Goal: Task Accomplishment & Management: Manage account settings

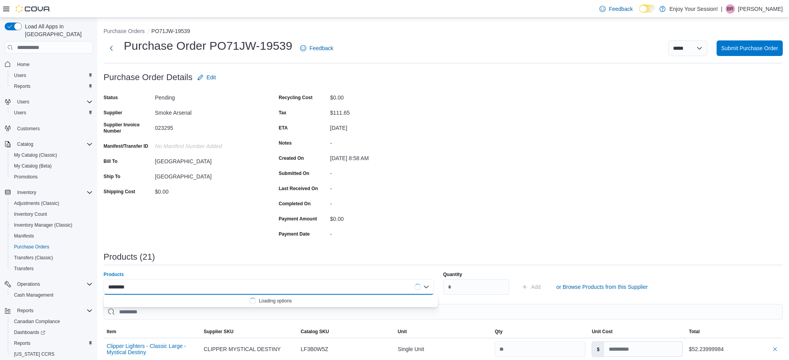
scroll to position [151, 0]
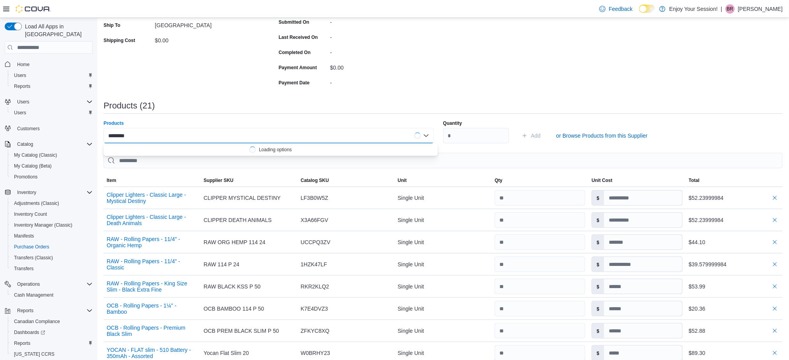
type input "********"
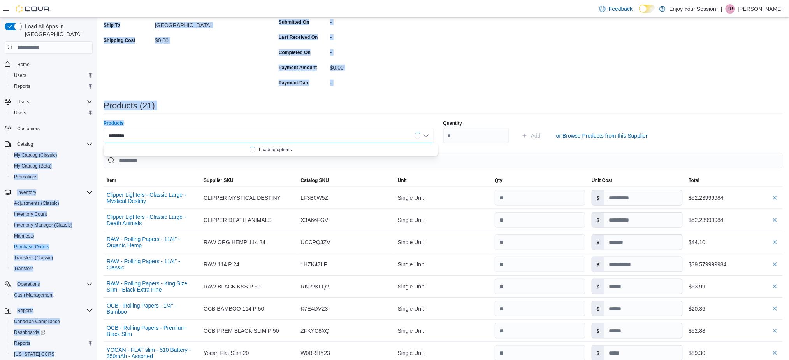
drag, startPoint x: 166, startPoint y: 133, endPoint x: 92, endPoint y: 135, distance: 74.4
click at [92, 135] on div "**********" at bounding box center [394, 316] width 789 height 898
click at [204, 111] on div "Products (21)" at bounding box center [443, 109] width 679 height 16
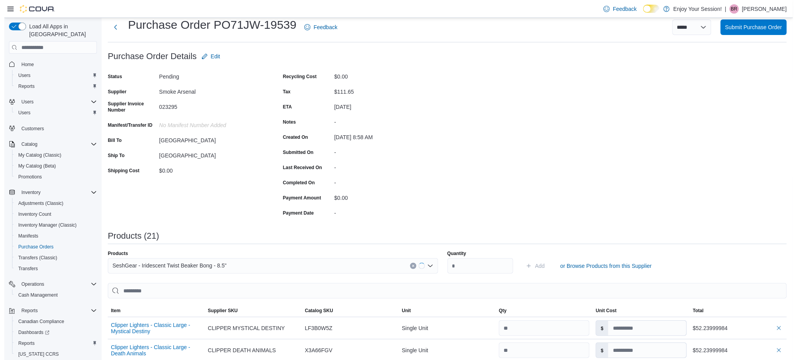
scroll to position [0, 0]
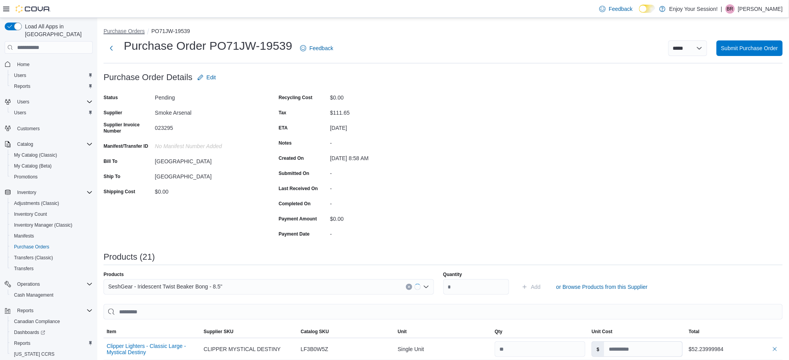
click at [125, 30] on button "Purchase Orders" at bounding box center [124, 31] width 41 height 6
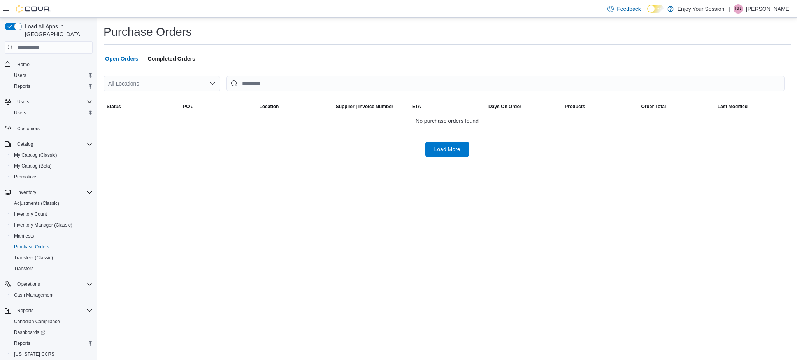
click at [406, 147] on div "Load More" at bounding box center [447, 150] width 687 height 16
click at [434, 148] on span "Load More" at bounding box center [447, 149] width 26 height 8
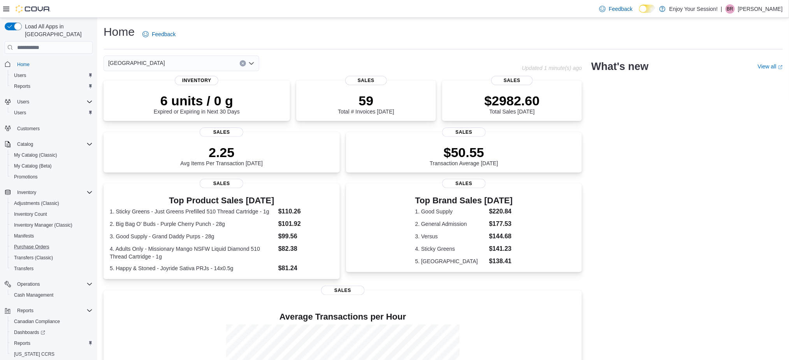
click at [32, 242] on button "Purchase Orders" at bounding box center [52, 247] width 88 height 11
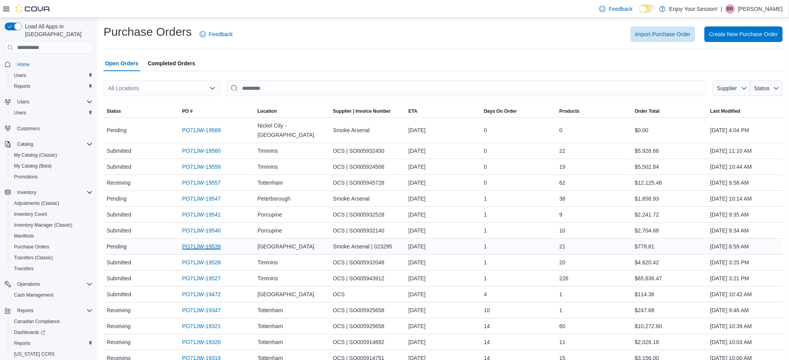
click at [218, 242] on link "PO71JW-19539" at bounding box center [201, 246] width 39 height 9
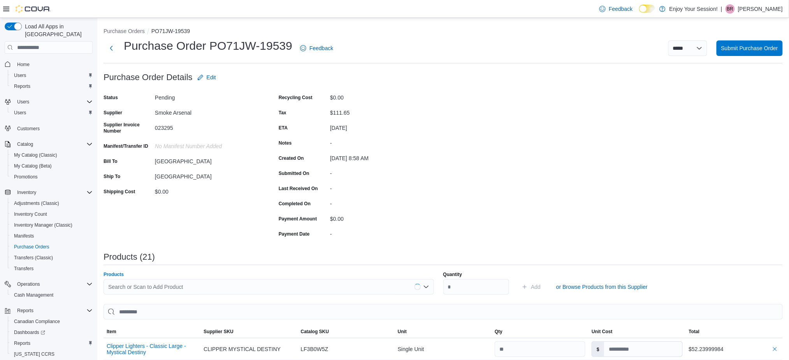
click at [152, 278] on div "Products Search or Scan to Add Product" at bounding box center [269, 283] width 330 height 23
click at [141, 290] on div "Search or Scan to Add Product" at bounding box center [269, 287] width 330 height 16
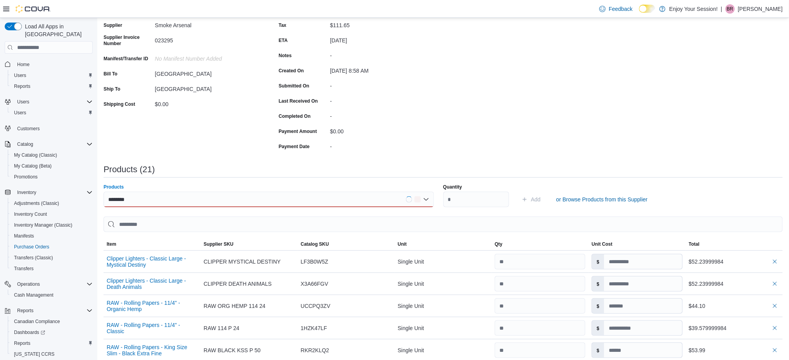
scroll to position [91, 0]
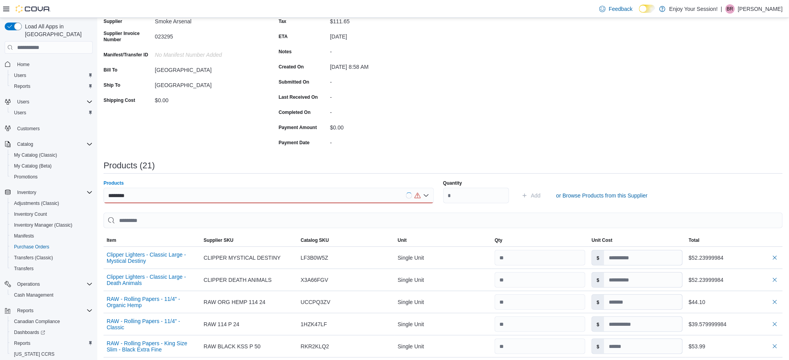
type input "********"
click at [148, 193] on div "********" at bounding box center [269, 196] width 330 height 16
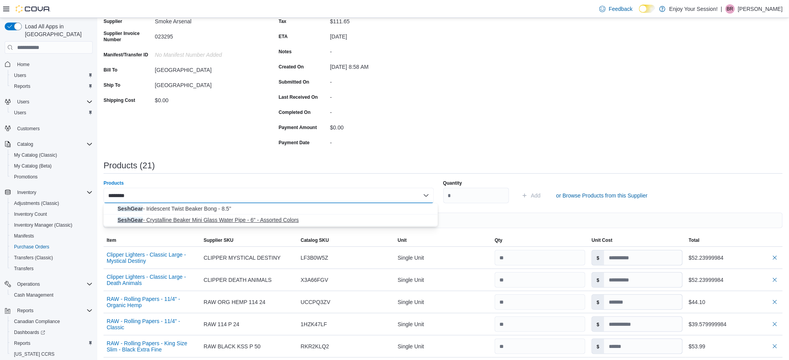
click at [154, 221] on span "SeshGear - Crystalline Beaker Mini Glass Water Pipe - 6" - Assorted Colors" at bounding box center [276, 220] width 316 height 8
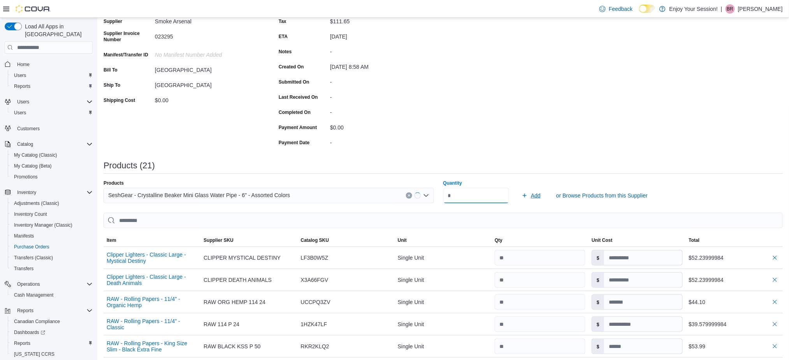
type input "*"
click at [535, 199] on span "Add" at bounding box center [536, 196] width 10 height 8
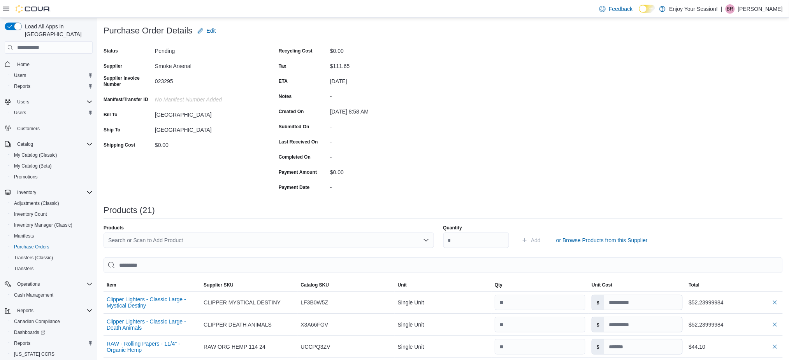
scroll to position [0, 0]
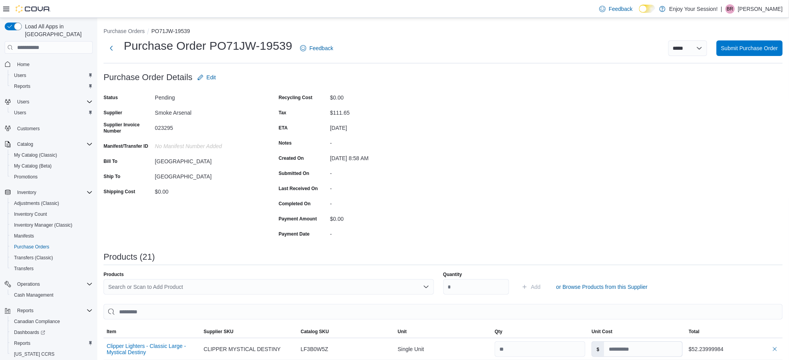
click at [156, 290] on div "Search or Scan to Add Product" at bounding box center [269, 287] width 330 height 16
click at [113, 285] on input "*********" at bounding box center [121, 287] width 26 height 9
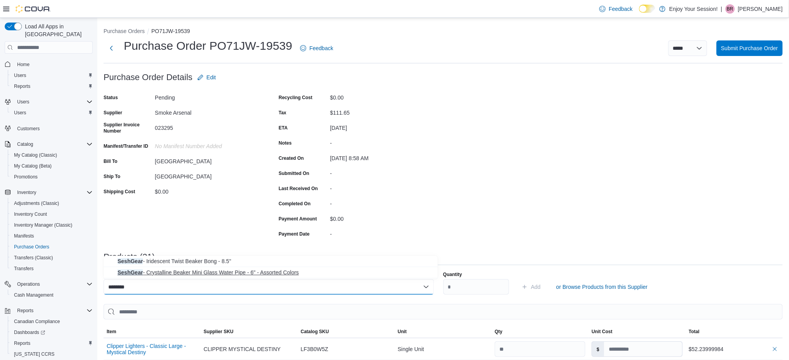
type input "********"
click at [173, 274] on span "SeshGear - Crystalline Beaker Mini Glass Water Pipe - 6" - Assorted Colors" at bounding box center [276, 273] width 316 height 8
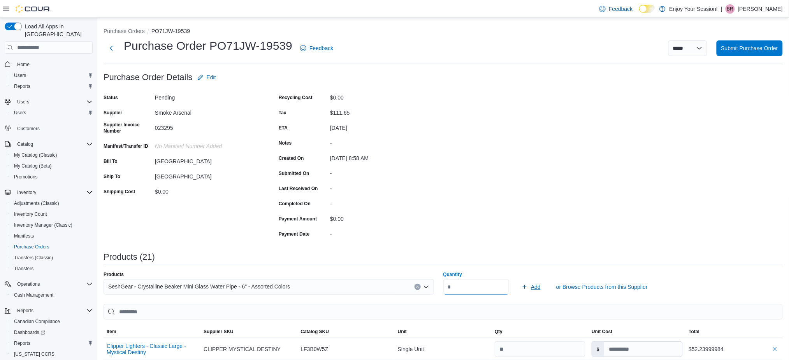
type input "*"
click at [528, 285] on icon "submit" at bounding box center [524, 287] width 6 height 6
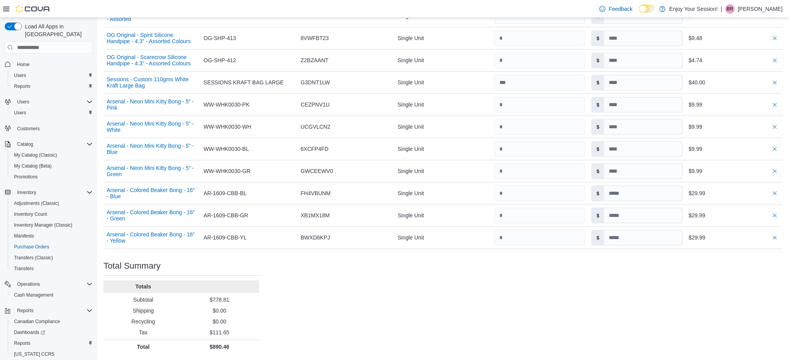
scroll to position [555, 0]
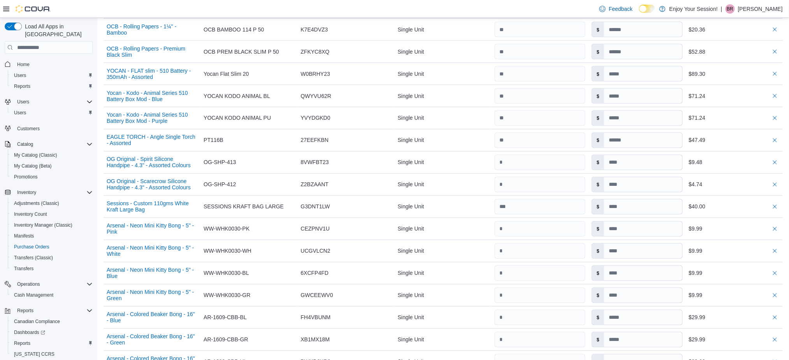
scroll to position [581, 0]
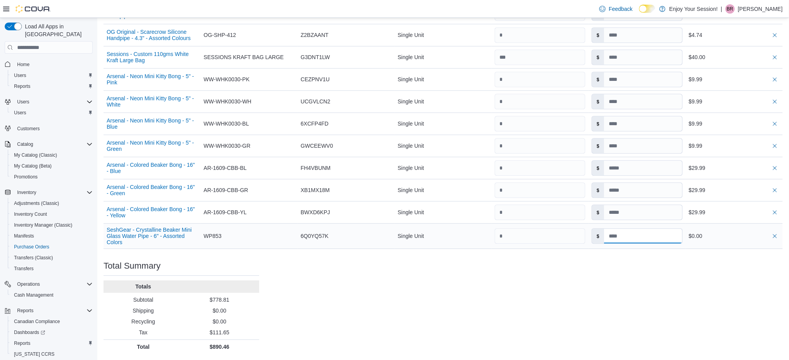
click at [630, 231] on input at bounding box center [643, 236] width 78 height 15
type input "*****"
click at [636, 241] on input at bounding box center [643, 236] width 78 height 15
type input "*"
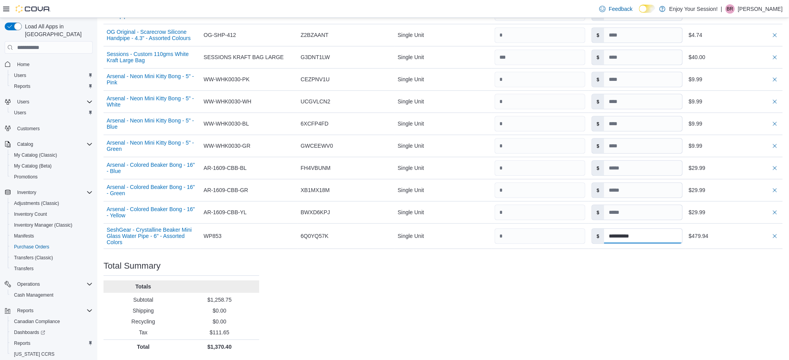
type input "**********"
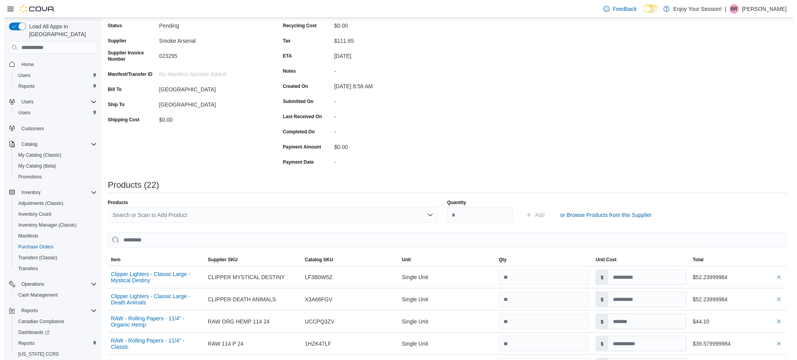
scroll to position [0, 0]
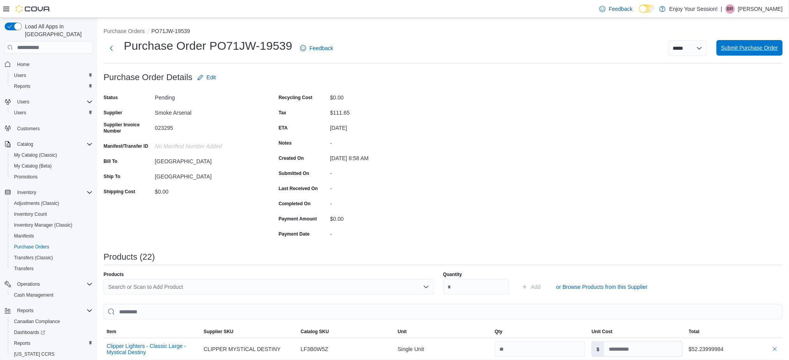
click at [745, 44] on span "Submit Purchase Order" at bounding box center [749, 48] width 57 height 8
type input "**********"
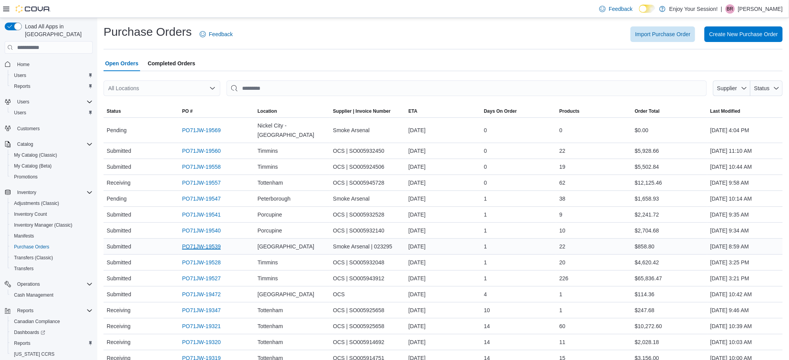
click at [210, 242] on link "PO71JW-19539" at bounding box center [201, 246] width 39 height 9
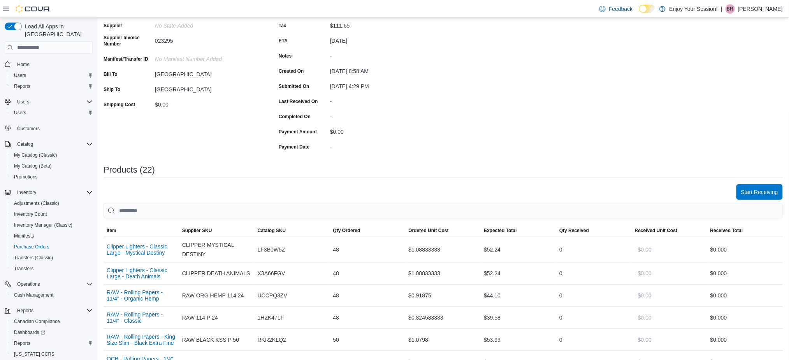
scroll to position [88, 0]
click at [750, 185] on span "Start Receiving" at bounding box center [759, 192] width 37 height 16
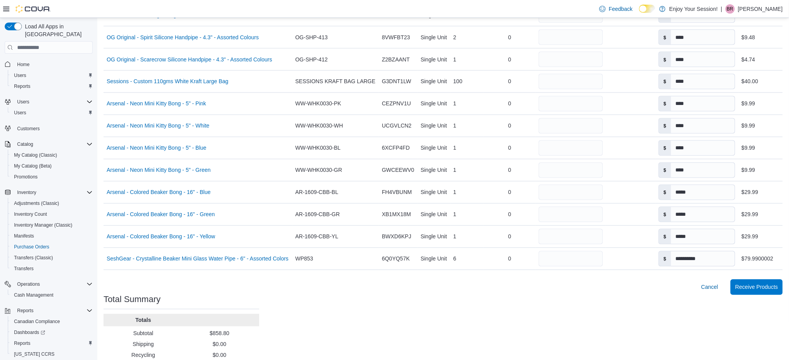
scroll to position [469, 0]
click at [544, 244] on input "*" at bounding box center [571, 237] width 64 height 16
type input "*"
click at [552, 222] on input "*" at bounding box center [571, 215] width 64 height 16
type input "*"
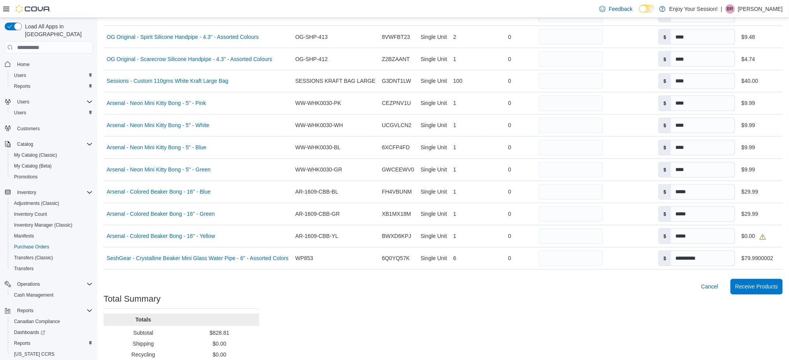
click at [530, 279] on div at bounding box center [443, 274] width 679 height 9
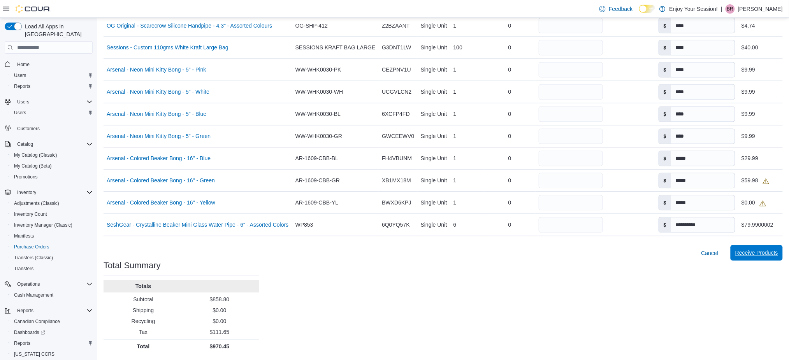
click at [755, 258] on span "Receive Products" at bounding box center [756, 254] width 43 height 16
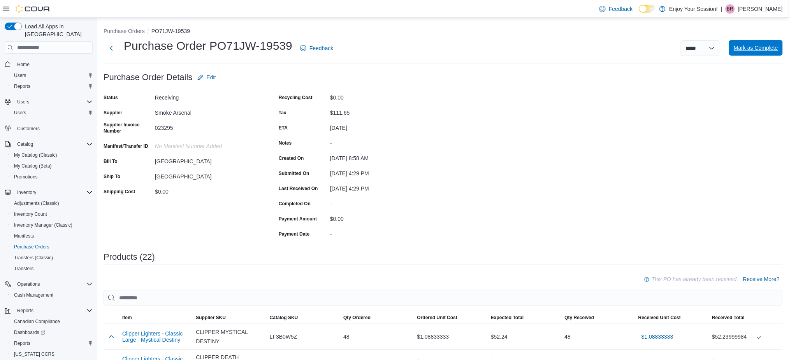
click at [746, 53] on span "Mark as Complete" at bounding box center [756, 48] width 44 height 16
